Goal: Task Accomplishment & Management: Complete application form

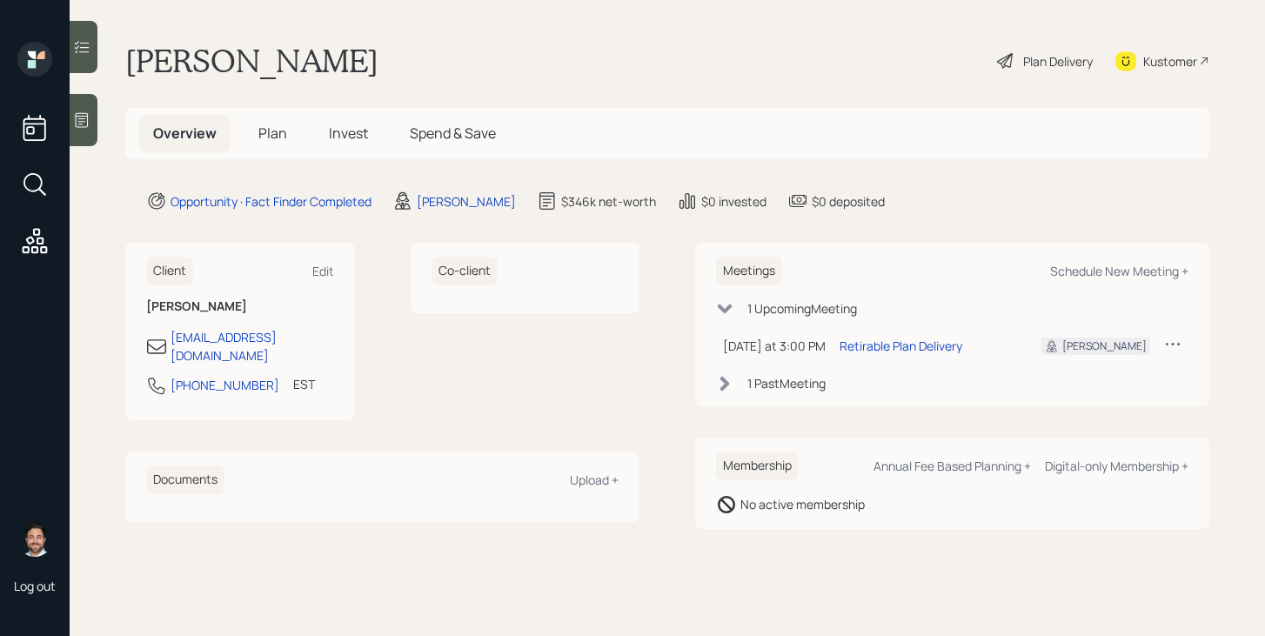
click at [269, 134] on span "Plan" at bounding box center [272, 133] width 29 height 19
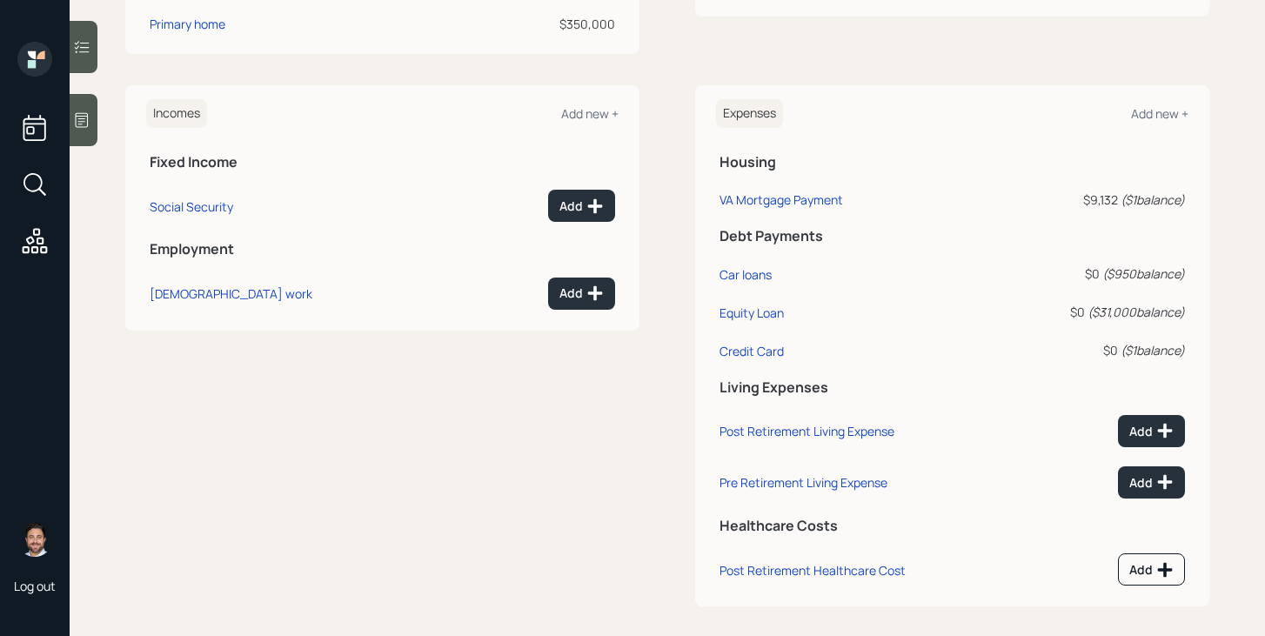
scroll to position [723, 0]
